Goal: Task Accomplishment & Management: Manage account settings

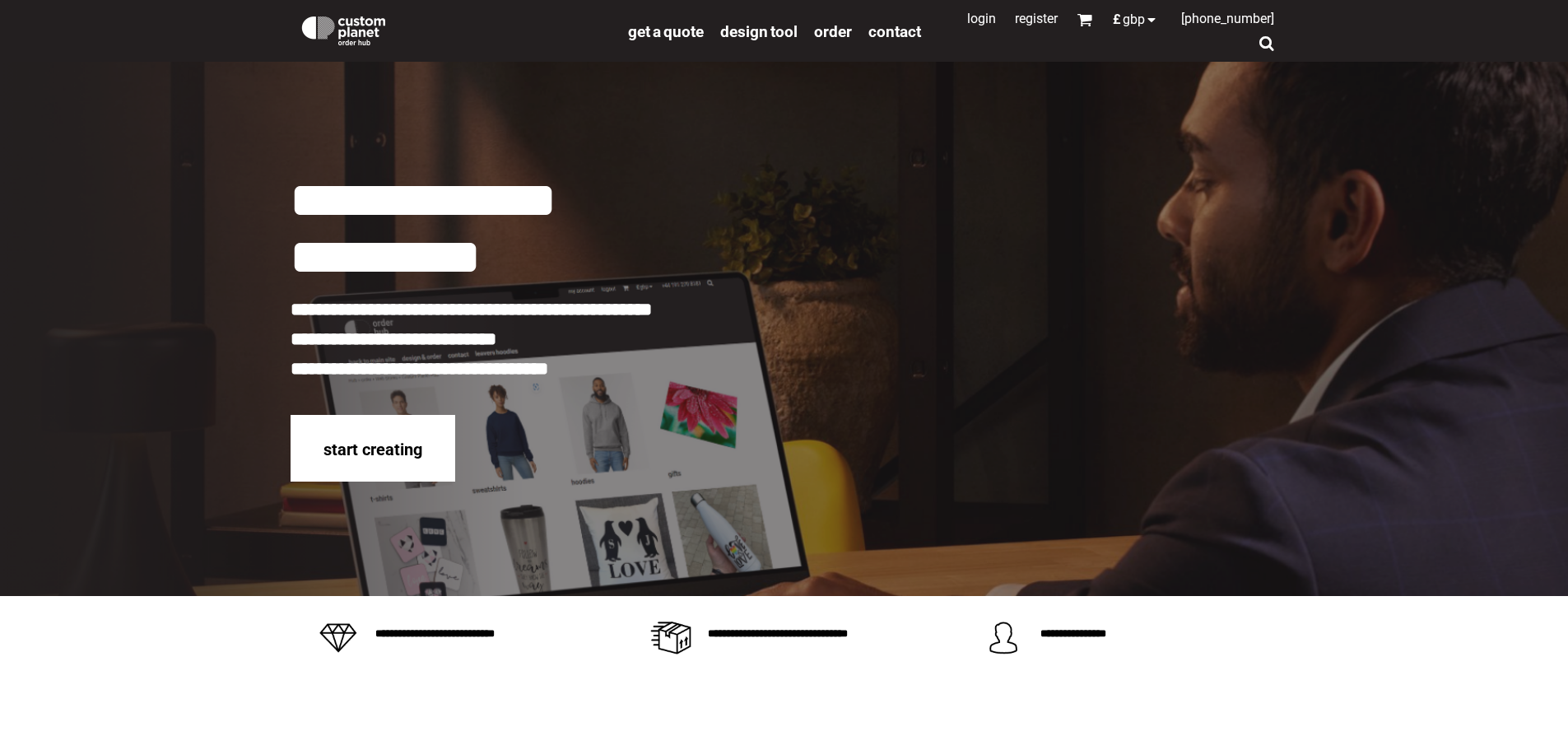
click at [967, 19] on link "Login" at bounding box center [981, 19] width 29 height 16
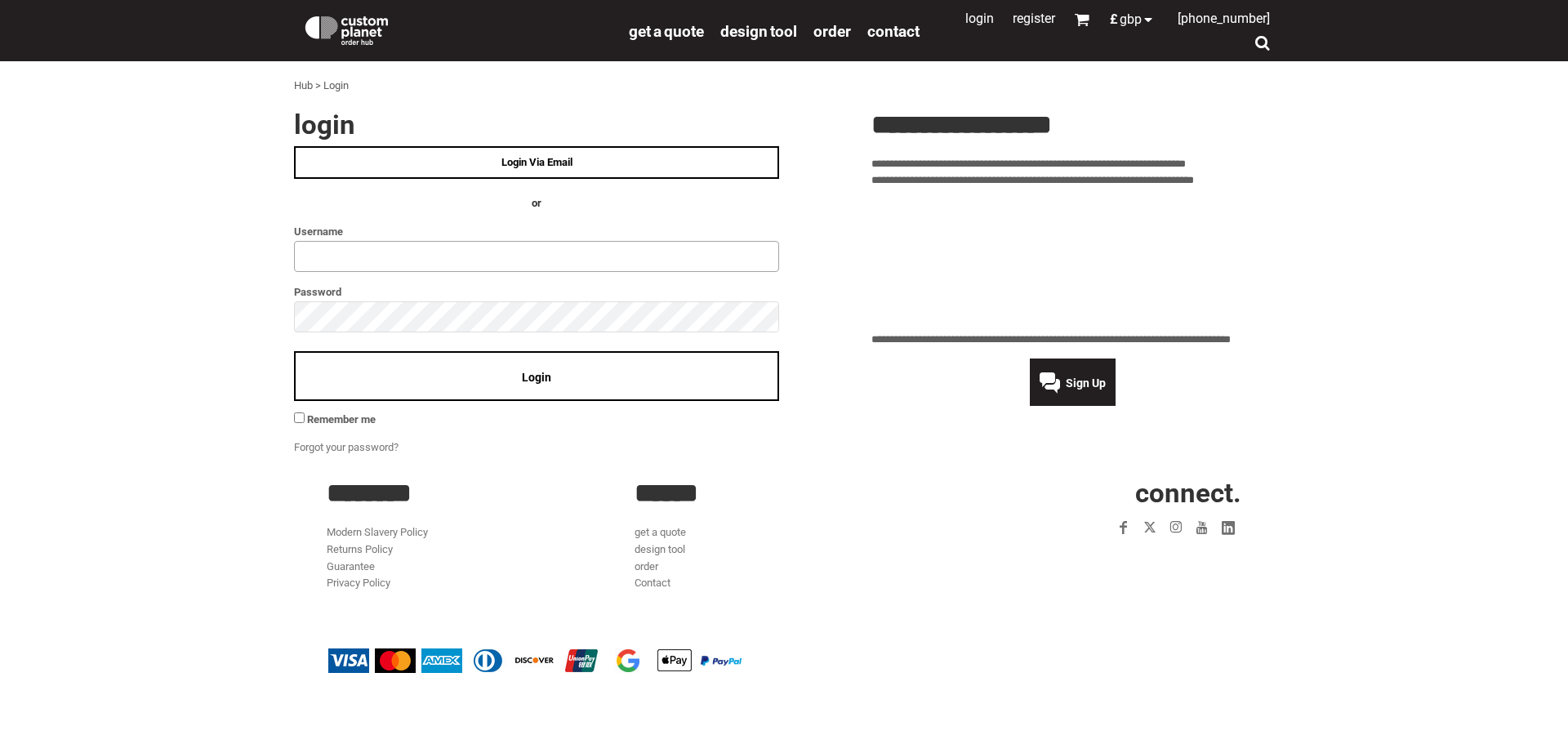
click at [353, 252] on input "text" at bounding box center [537, 256] width 485 height 31
type input "**********"
click at [542, 383] on span "Login" at bounding box center [536, 377] width 29 height 13
